Goal: Information Seeking & Learning: Learn about a topic

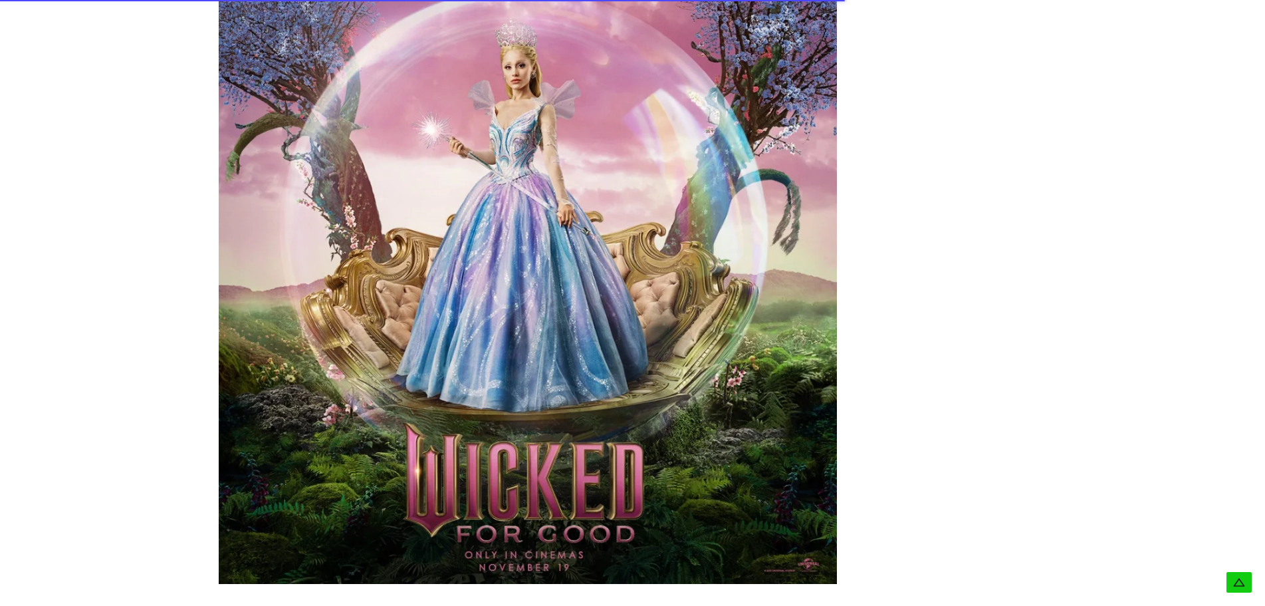
scroll to position [2061, 0]
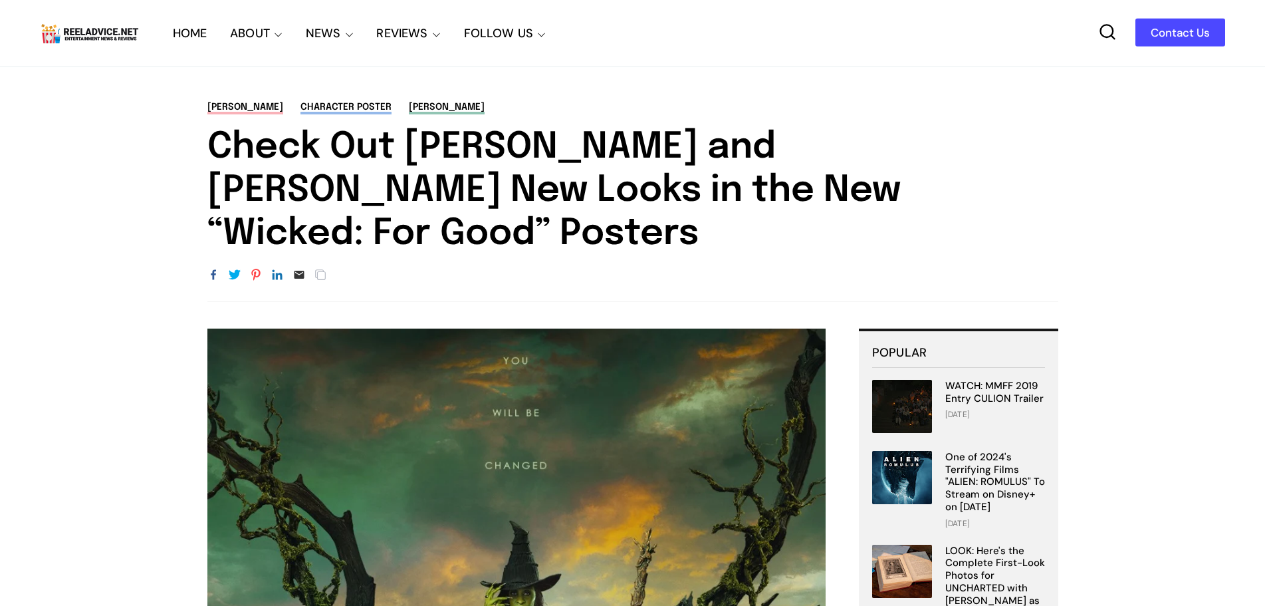
click at [102, 39] on img at bounding box center [90, 33] width 100 height 25
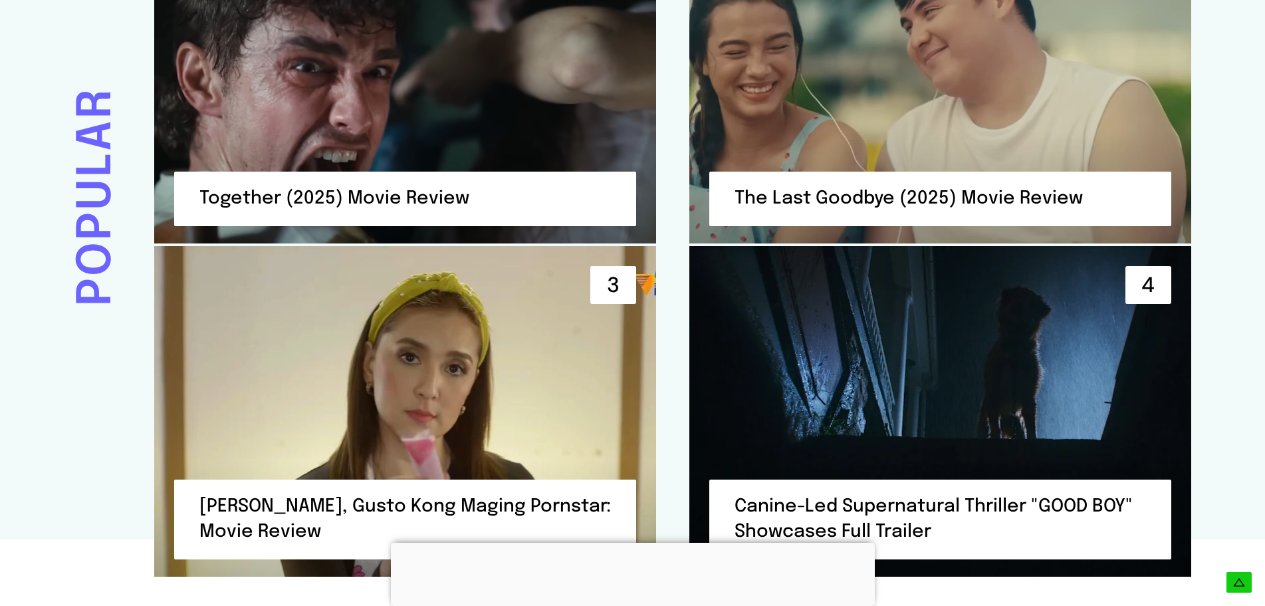
scroll to position [3259, 0]
